Goal: Task Accomplishment & Management: Manage account settings

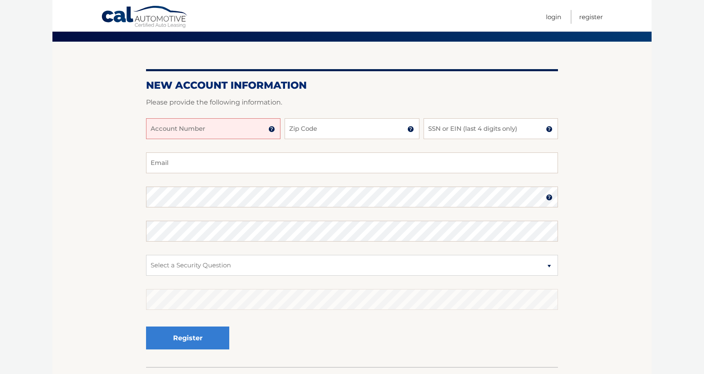
scroll to position [42, 0]
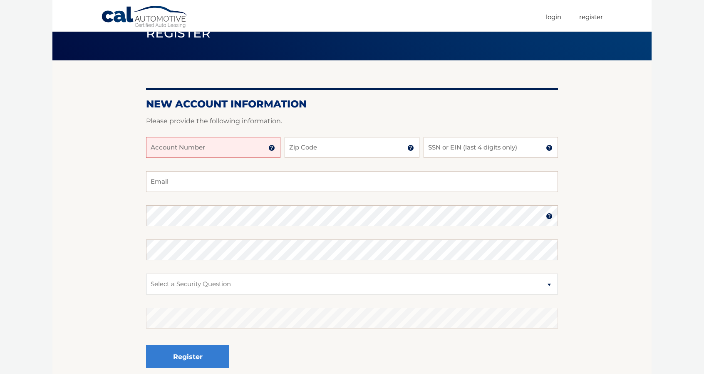
click at [208, 150] on input "Account Number" at bounding box center [213, 147] width 134 height 21
type input "44456007385"
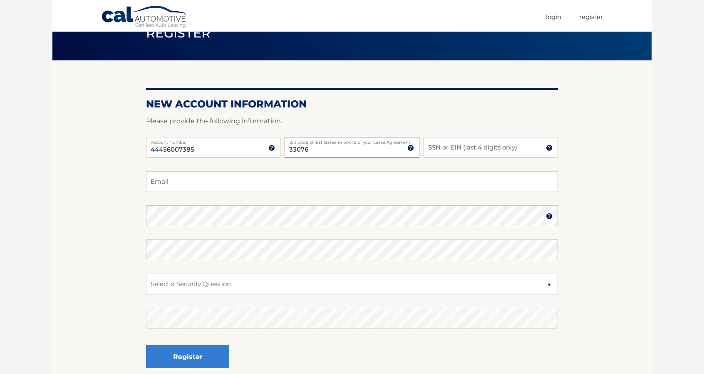
type input "33076"
type input "2418"
click at [205, 185] on input "Email" at bounding box center [352, 181] width 412 height 21
type input "mrhumboldt@hotmail.com"
click at [203, 283] on select "Select a Security Question What was the name of your elementary school? What is…" at bounding box center [352, 283] width 412 height 21
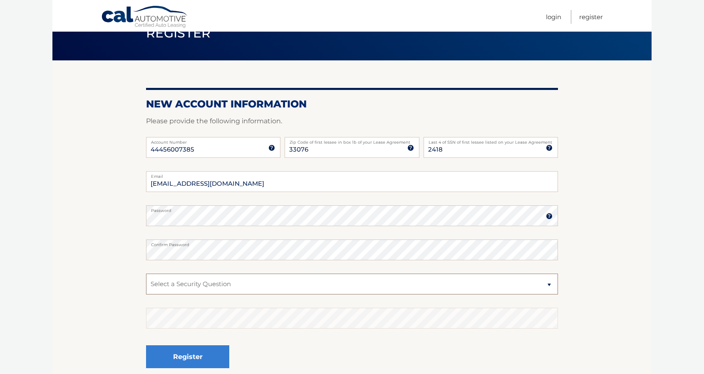
select select "5"
click at [146, 273] on select "Select a Security Question What was the name of your elementary school? What is…" at bounding box center [352, 283] width 412 height 21
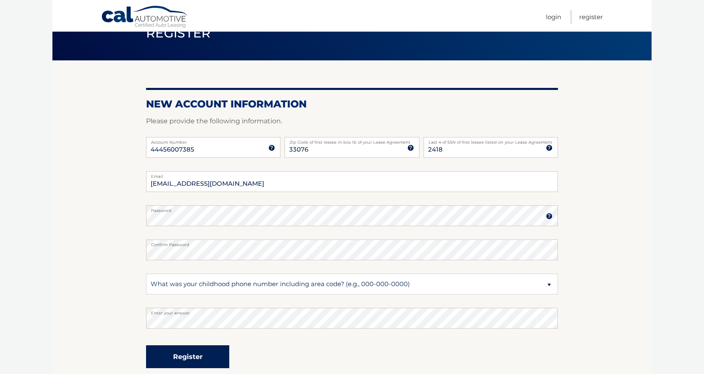
click at [194, 357] on button "Register" at bounding box center [187, 356] width 83 height 23
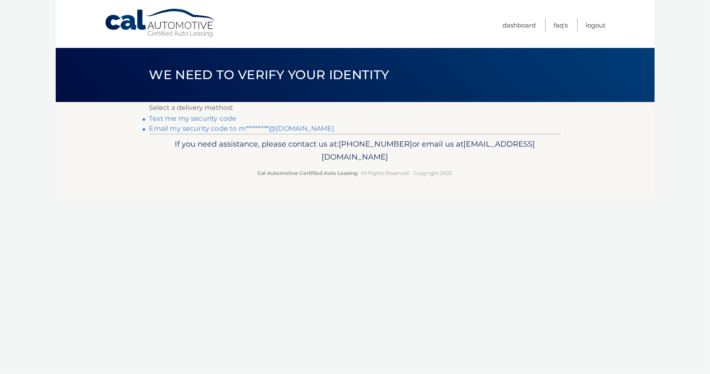
click at [210, 120] on link "Text me my security code" at bounding box center [192, 118] width 87 height 8
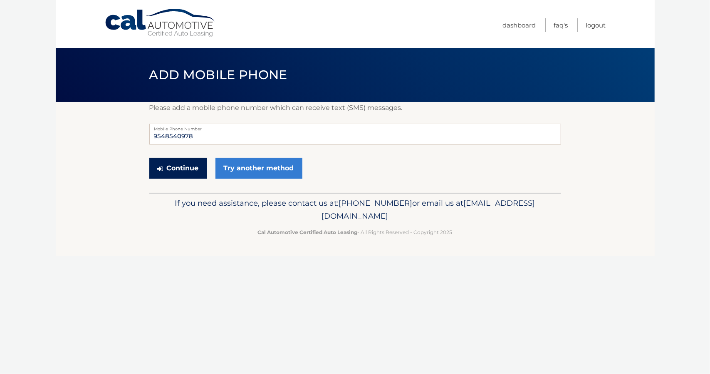
click at [179, 174] on button "Continue" at bounding box center [178, 168] width 58 height 21
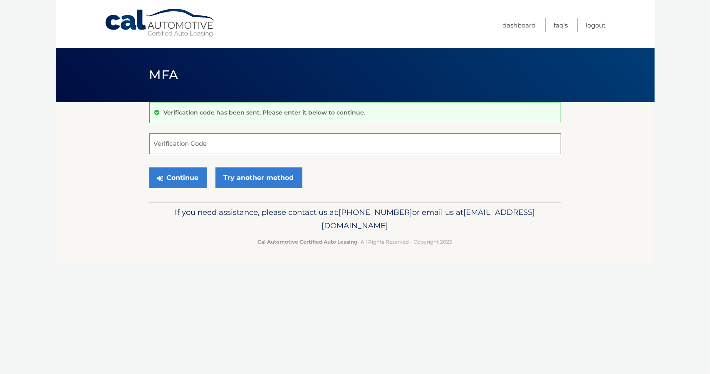
click at [201, 143] on input "Verification Code" at bounding box center [355, 143] width 412 height 21
type input "289581"
click at [177, 171] on button "Continue" at bounding box center [178, 177] width 58 height 21
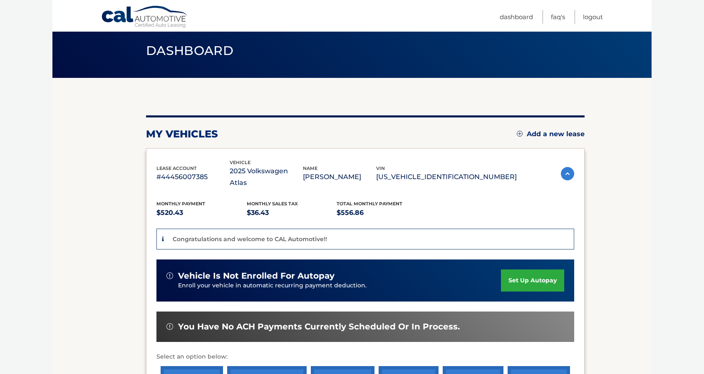
scroll to position [83, 0]
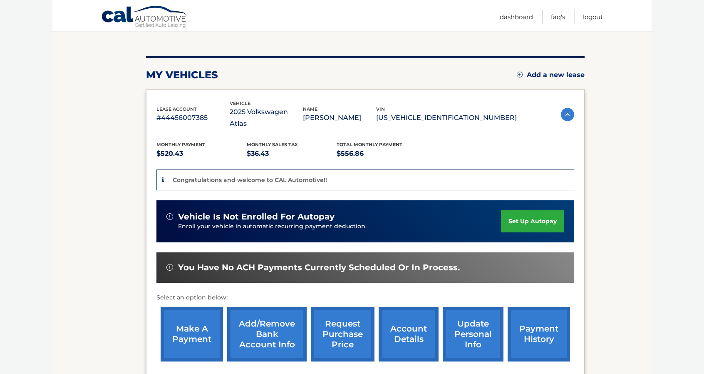
click at [535, 210] on link "set up autopay" at bounding box center [532, 221] width 63 height 22
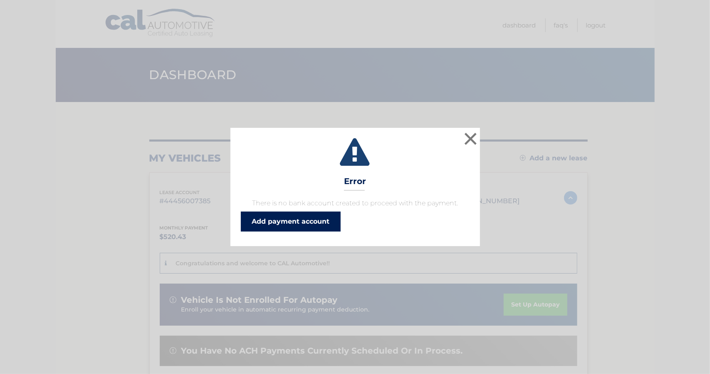
click at [294, 221] on link "Add payment account" at bounding box center [291, 221] width 100 height 20
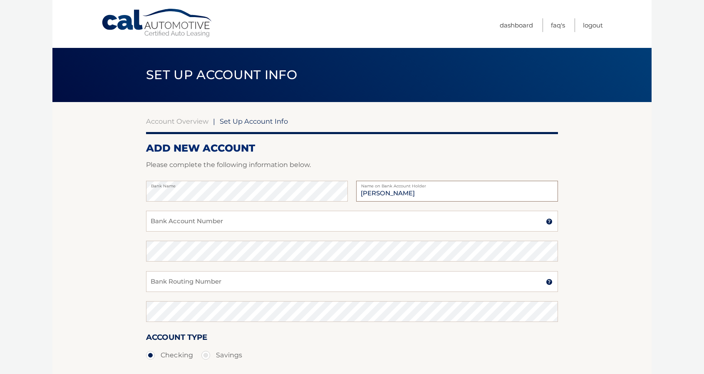
type input "Michael Rinderknecht"
click at [266, 216] on input "Bank Account Number" at bounding box center [352, 221] width 412 height 21
click at [259, 220] on input "Bank Account Number" at bounding box center [352, 221] width 412 height 21
type input "229031557918"
click at [215, 276] on input "Bank Routing Number" at bounding box center [352, 281] width 412 height 21
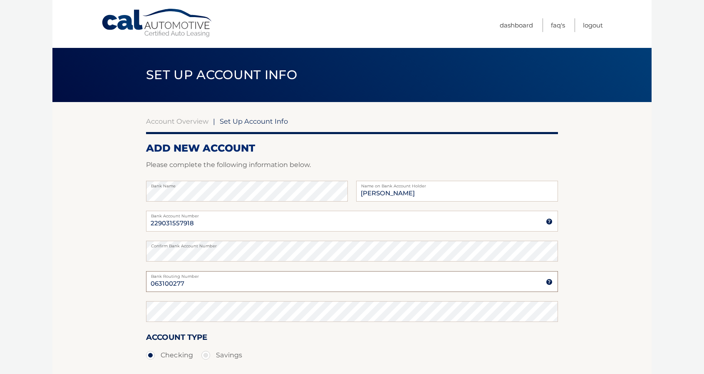
type input "063100277"
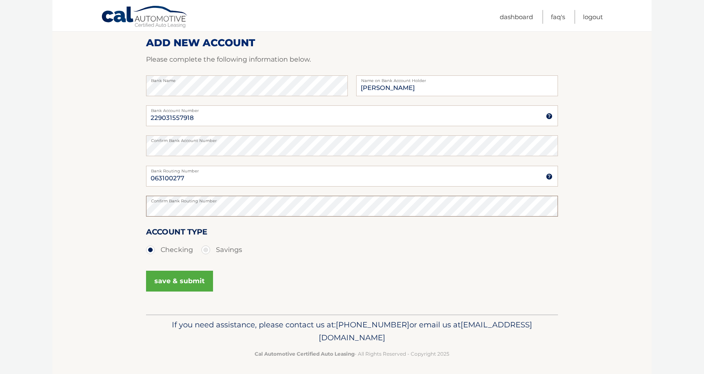
scroll to position [109, 0]
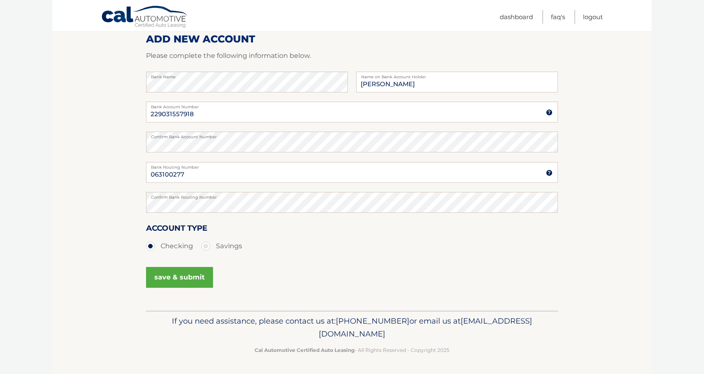
click at [184, 277] on button "save & submit" at bounding box center [179, 277] width 67 height 21
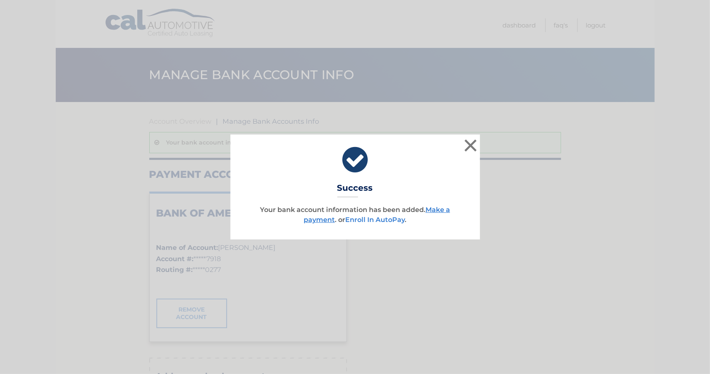
click at [389, 221] on link "Enroll In AutoPay" at bounding box center [375, 220] width 60 height 8
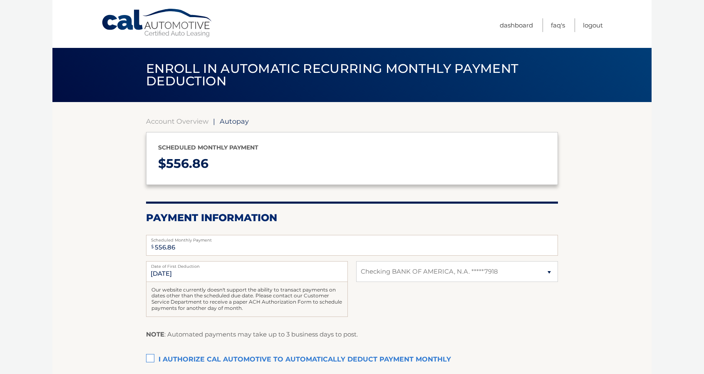
select select "NWRhZGVmMTMtMTIzMi00MjMwLTlkNTAtMTk1MTc5N2IzYzNh"
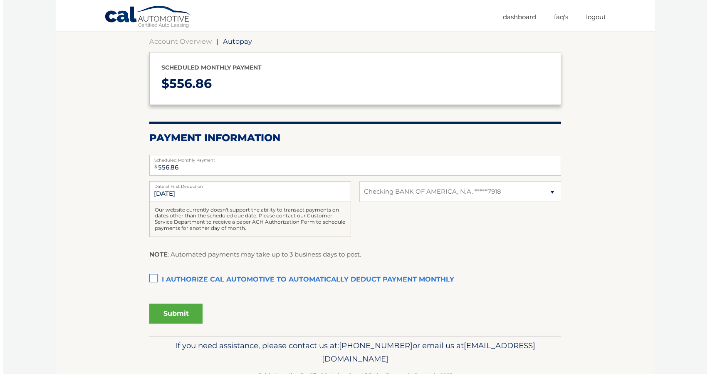
scroll to position [83, 0]
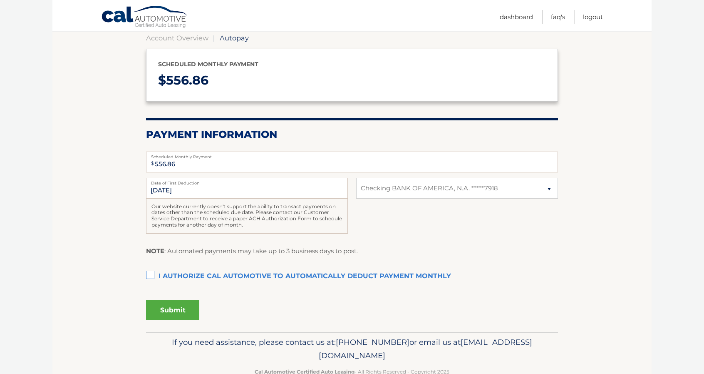
click at [152, 272] on label "I authorize cal automotive to automatically deduct payment monthly This checkbo…" at bounding box center [352, 276] width 412 height 17
click at [0, 0] on input "I authorize cal automotive to automatically deduct payment monthly This checkbo…" at bounding box center [0, 0] width 0 height 0
click at [183, 310] on button "Submit" at bounding box center [172, 310] width 53 height 20
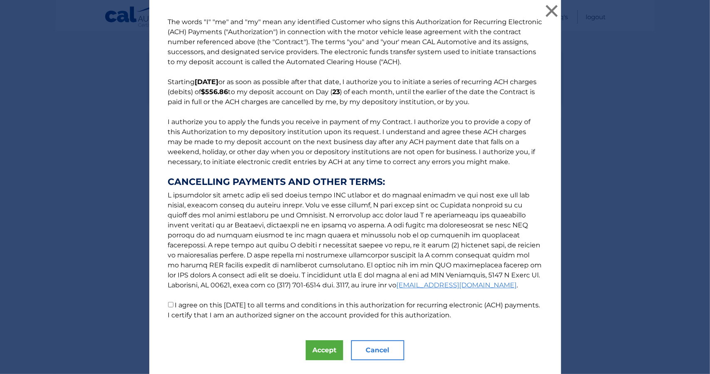
click at [176, 305] on label "I agree on this 09/16/2025 to all terms and conditions in this authorization fo…" at bounding box center [354, 310] width 372 height 18
click at [174, 305] on input "I agree on this 09/16/2025 to all terms and conditions in this authorization fo…" at bounding box center [170, 304] width 5 height 5
checkbox input "true"
click at [319, 349] on button "Accept" at bounding box center [324, 350] width 37 height 20
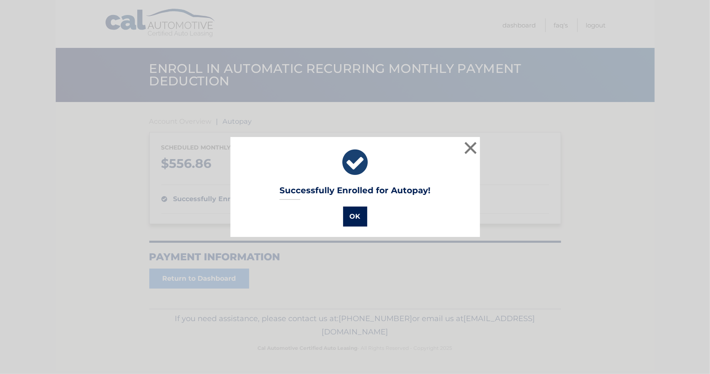
click at [359, 213] on button "OK" at bounding box center [355, 216] width 24 height 20
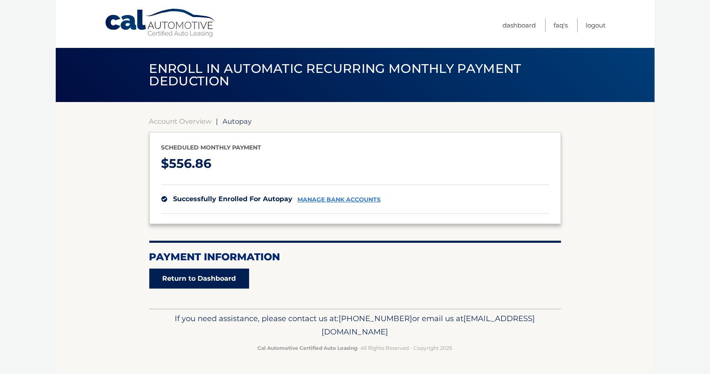
click at [184, 279] on link "Return to Dashboard" at bounding box center [199, 278] width 100 height 20
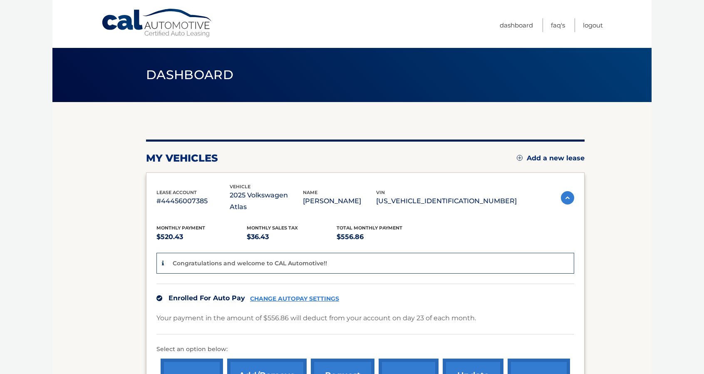
click at [570, 191] on img at bounding box center [567, 197] width 13 height 13
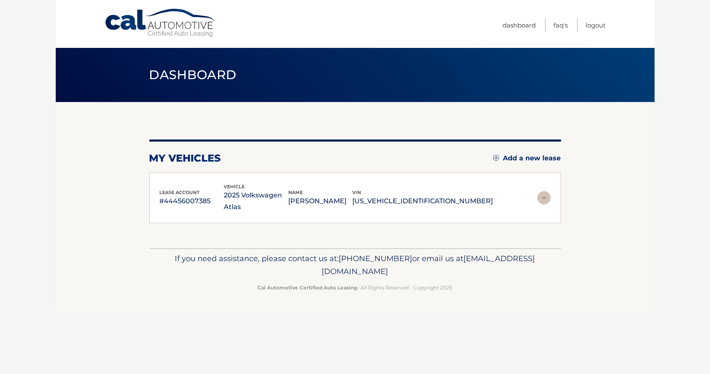
click at [548, 198] on img at bounding box center [544, 197] width 13 height 13
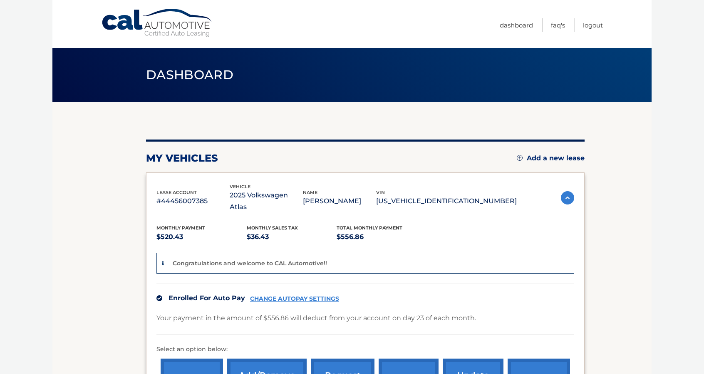
click at [451, 195] on p "[US_VEHICLE_IDENTIFICATION_NUMBER]" at bounding box center [446, 201] width 141 height 12
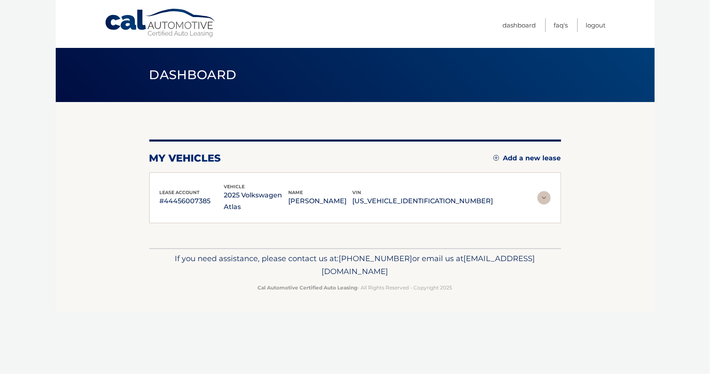
click at [546, 194] on img at bounding box center [544, 197] width 13 height 13
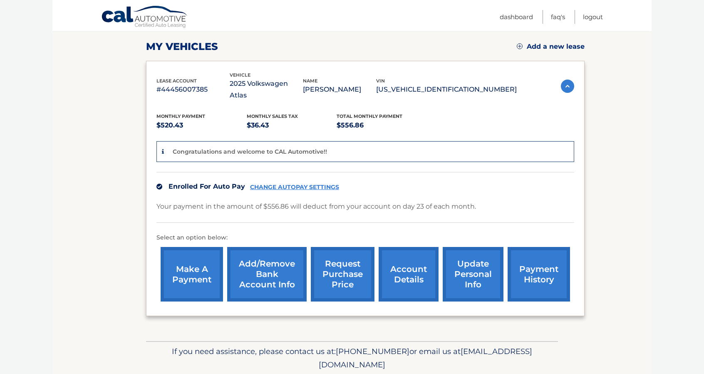
scroll to position [129, 0]
